Goal: Task Accomplishment & Management: Use online tool/utility

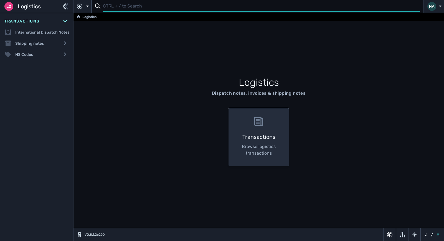
click at [107, 7] on input "text" at bounding box center [261, 6] width 317 height 11
click at [107, 6] on input "text" at bounding box center [261, 6] width 317 height 11
type input "1104795"
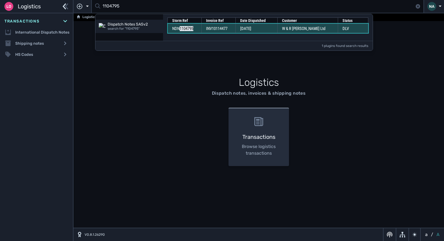
click at [234, 30] on td "INV10114477" at bounding box center [218, 28] width 34 height 9
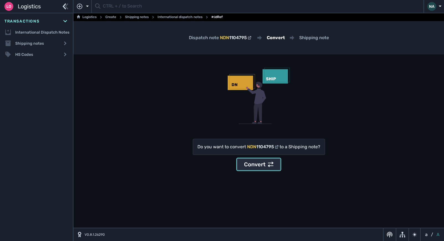
click at [260, 168] on div "Convert" at bounding box center [258, 164] width 29 height 8
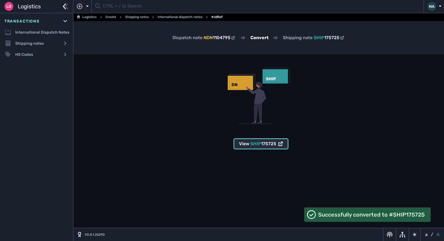
click at [261, 142] on span "175725" at bounding box center [268, 143] width 15 height 5
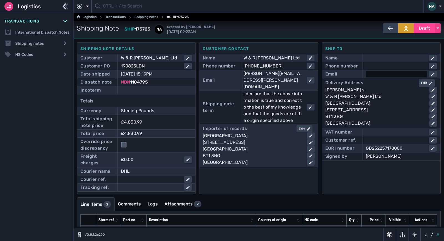
click at [380, 72] on div at bounding box center [396, 74] width 61 height 7
type input "[PERSON_NAME][EMAIL_ADDRESS][PERSON_NAME][DOMAIN_NAME]"
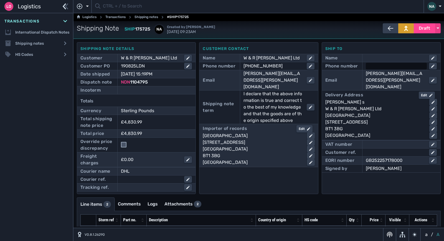
click at [385, 66] on div at bounding box center [396, 66] width 61 height 7
drag, startPoint x: 396, startPoint y: 67, endPoint x: 362, endPoint y: 67, distance: 33.5
click at [362, 67] on div "02890 347990_" at bounding box center [399, 66] width 75 height 8
click at [416, 66] on input "02890 347990_" at bounding box center [401, 66] width 70 height 7
type input "02890325465"
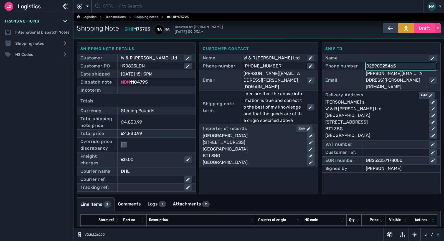
click at [406, 99] on div "[PERSON_NAME] s" at bounding box center [375, 102] width 100 height 7
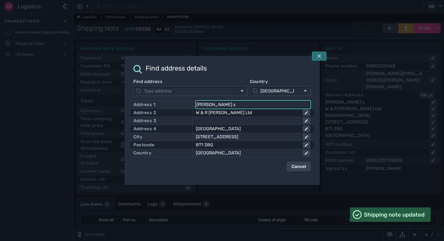
click at [321, 56] on icon at bounding box center [319, 56] width 4 height 4
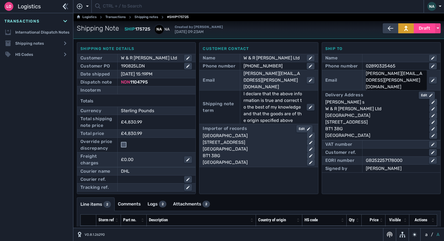
click at [391, 73] on div "[PERSON_NAME][EMAIL_ADDRESS][PERSON_NAME][DOMAIN_NAME]" at bounding box center [395, 80] width 59 height 20
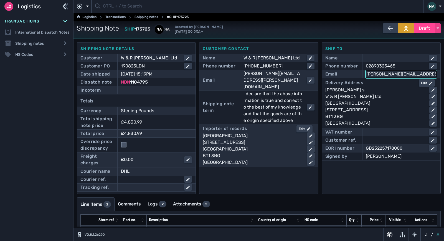
drag, startPoint x: 396, startPoint y: 74, endPoint x: 360, endPoint y: 73, distance: 35.5
click at [362, 73] on div "[PERSON_NAME][EMAIL_ADDRESS][PERSON_NAME][DOMAIN_NAME]" at bounding box center [399, 74] width 75 height 8
type input "[EMAIL_ADDRESS][PERSON_NAME][DOMAIN_NAME]"
click at [386, 100] on div "Delivery Address Edit [PERSON_NAME] [GEOGRAPHIC_DATA][PERSON_NAME] Ltd [GEOGRAP…" at bounding box center [381, 102] width 112 height 47
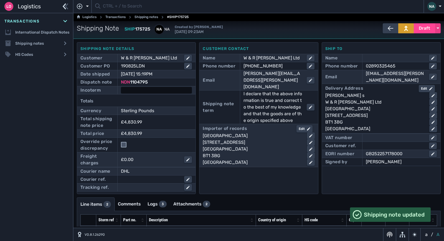
click at [159, 88] on div at bounding box center [156, 90] width 71 height 7
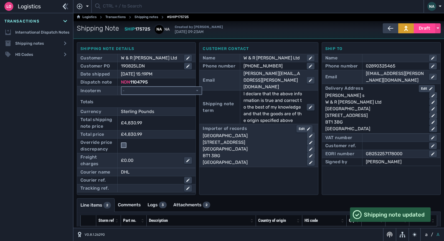
click at [162, 92] on select "- Ex Works - EXW Free Carrier - FCA Carriage Paid To - CPT Carriage Insurance P…" at bounding box center [161, 90] width 80 height 7
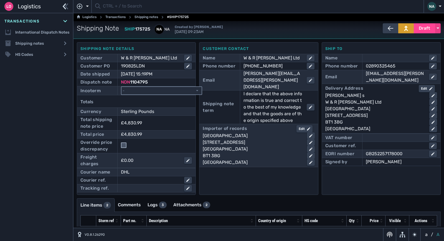
select select "[object Object]"
click at [121, 87] on select "- Ex Works - EXW Free Carrier - FCA Carriage Paid To - CPT Carriage Insurance P…" at bounding box center [161, 90] width 80 height 7
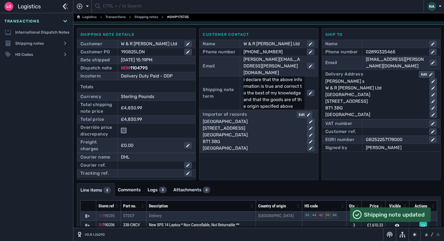
scroll to position [25, 0]
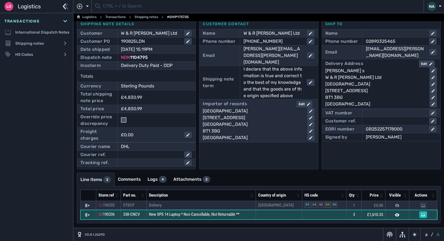
click at [235, 217] on td "New XPS 14 Laptop * Non Cancellable, Not Returnable **" at bounding box center [200, 214] width 109 height 9
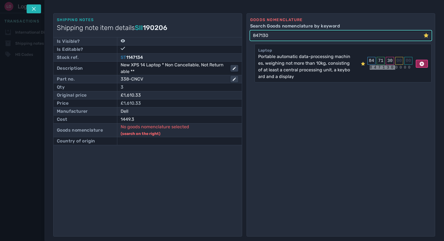
type input "847130"
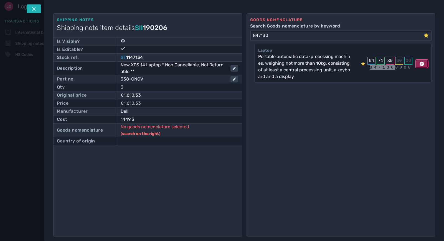
click at [421, 62] on icon at bounding box center [421, 64] width 4 height 4
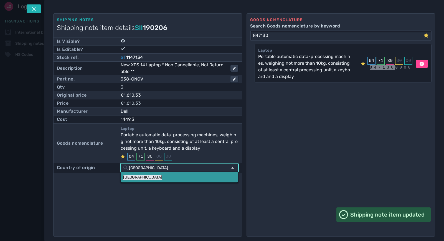
click at [142, 177] on link "[GEOGRAPHIC_DATA]" at bounding box center [179, 177] width 117 height 10
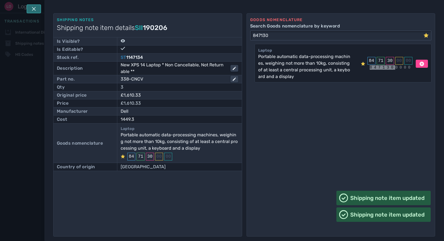
click at [34, 8] on icon at bounding box center [34, 9] width 4 height 4
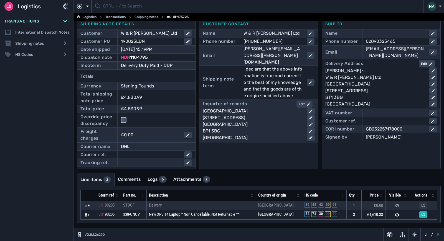
click at [272, 162] on div "Customer contact Name W & R [PERSON_NAME] Ltd Phone number [PHONE_NUMBER] Email…" at bounding box center [258, 93] width 119 height 152
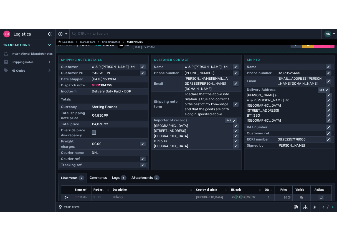
scroll to position [0, 0]
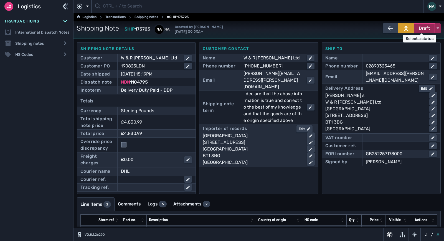
click at [424, 29] on span "Draft" at bounding box center [424, 28] width 11 height 7
click at [408, 40] on div "Dispatched" at bounding box center [414, 39] width 53 height 11
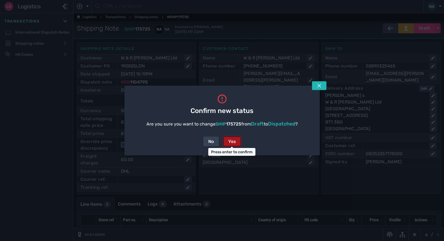
click at [230, 138] on div "Yes" at bounding box center [232, 141] width 8 height 7
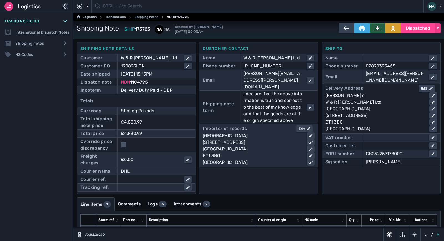
click at [371, 32] on button at bounding box center [377, 28] width 16 height 10
